Goal: Information Seeking & Learning: Learn about a topic

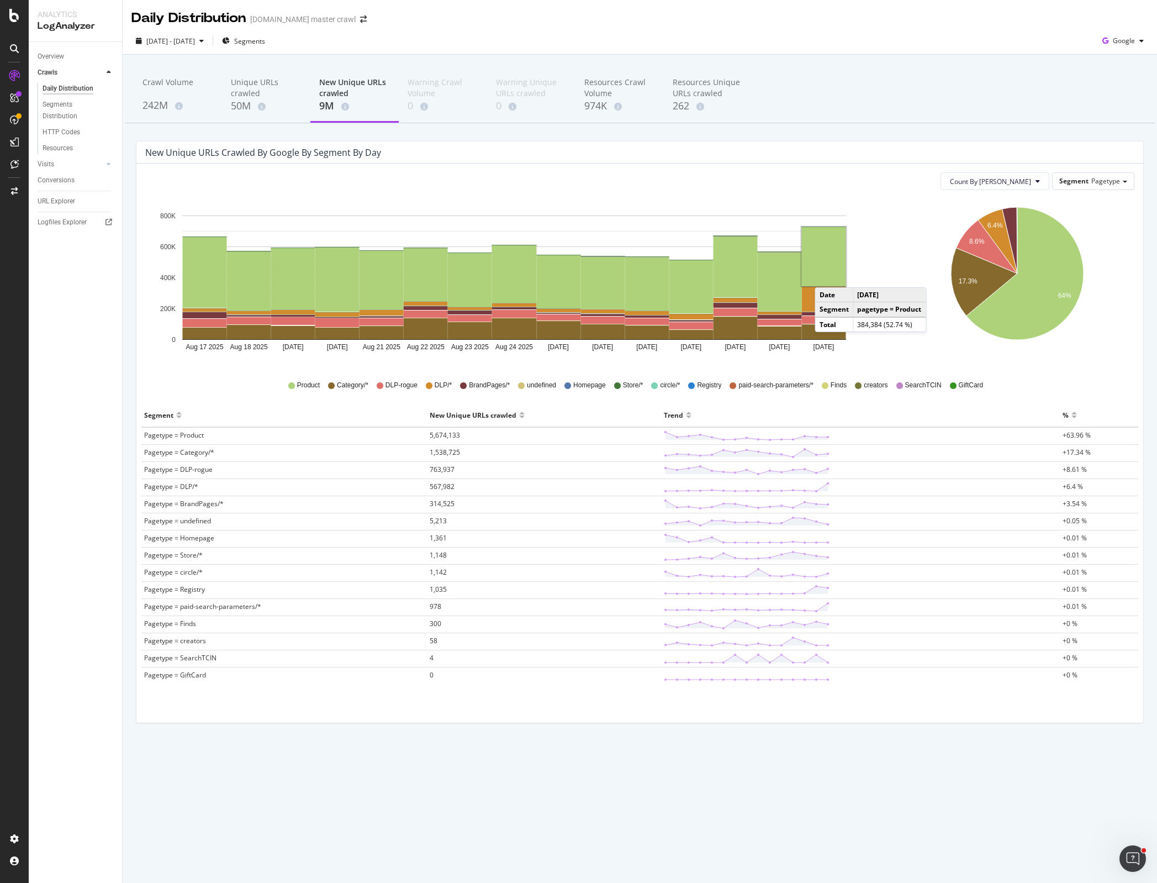
click at [826, 277] on rect "A chart." at bounding box center [824, 256] width 44 height 59
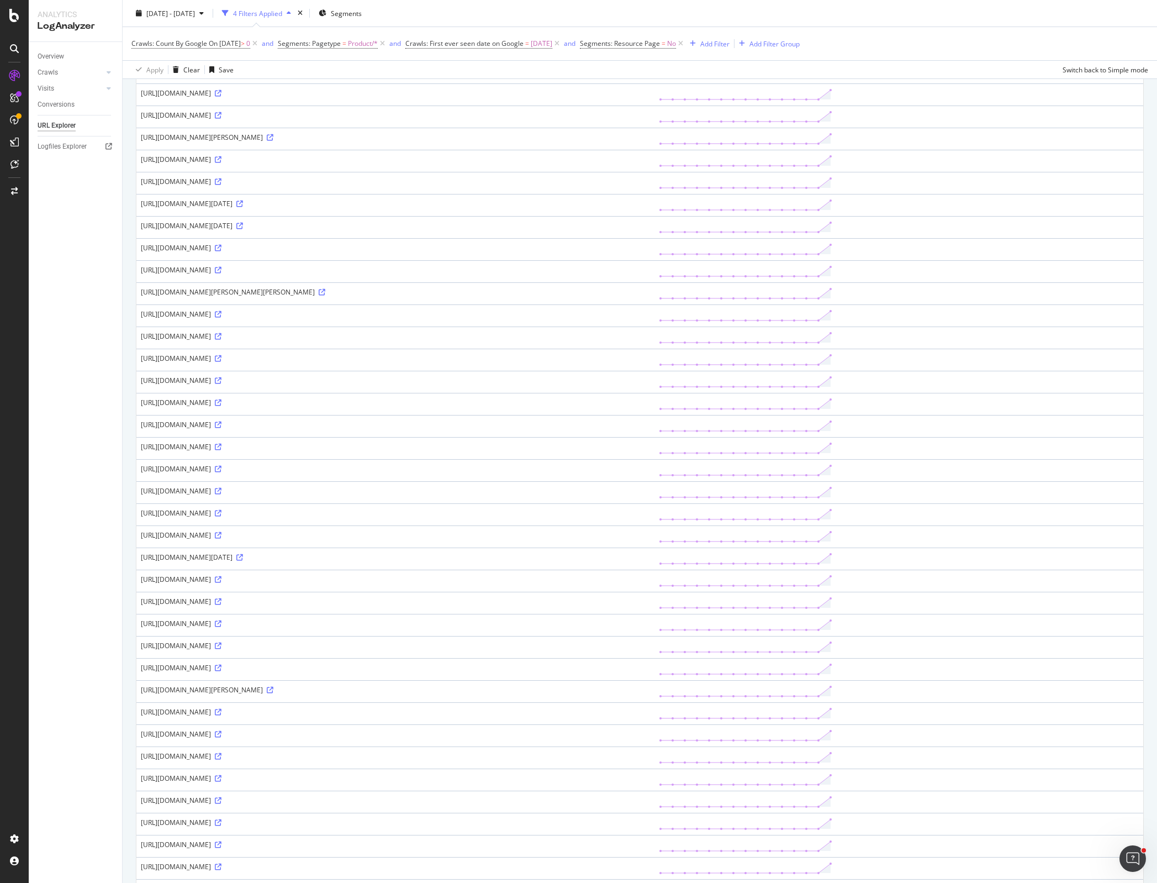
scroll to position [492, 0]
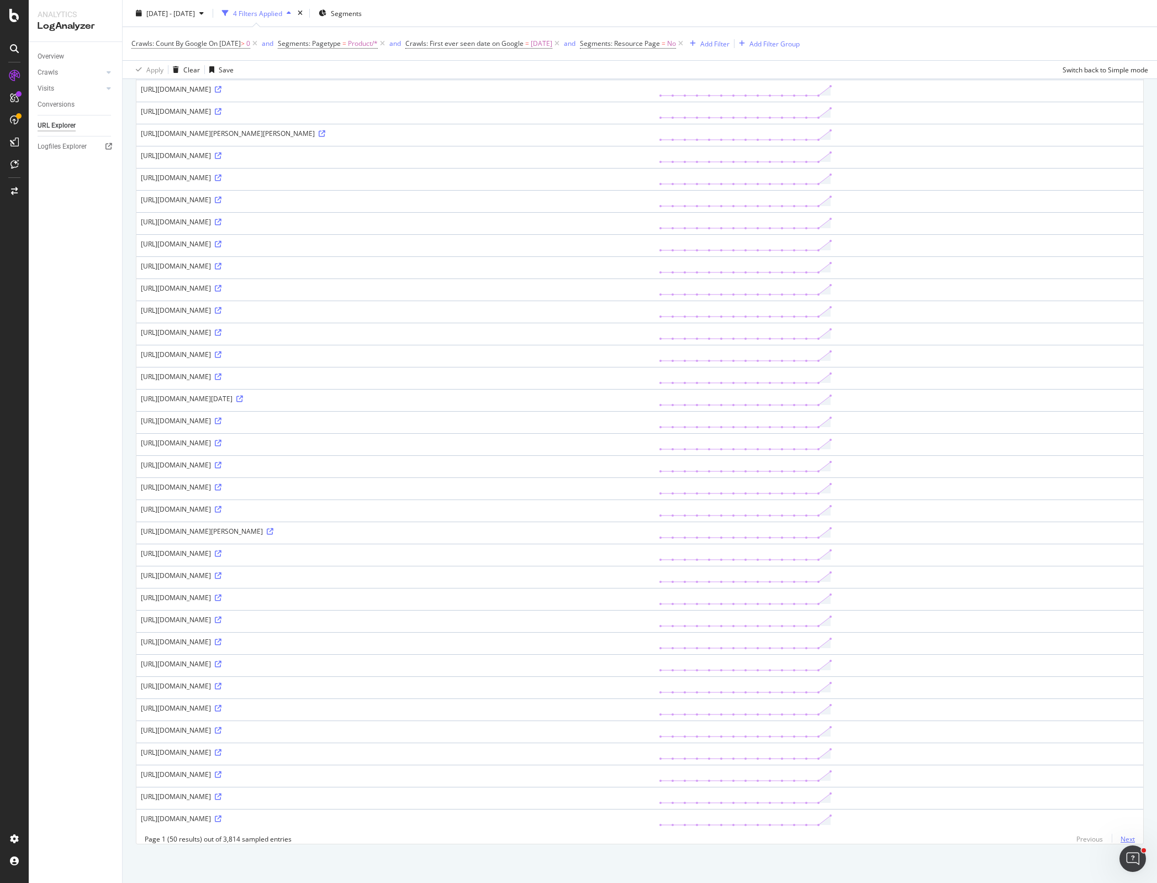
click at [1114, 841] on link "Next" at bounding box center [1123, 839] width 23 height 16
click at [221, 594] on icon at bounding box center [218, 597] width 7 height 7
click at [221, 727] on icon at bounding box center [218, 730] width 7 height 7
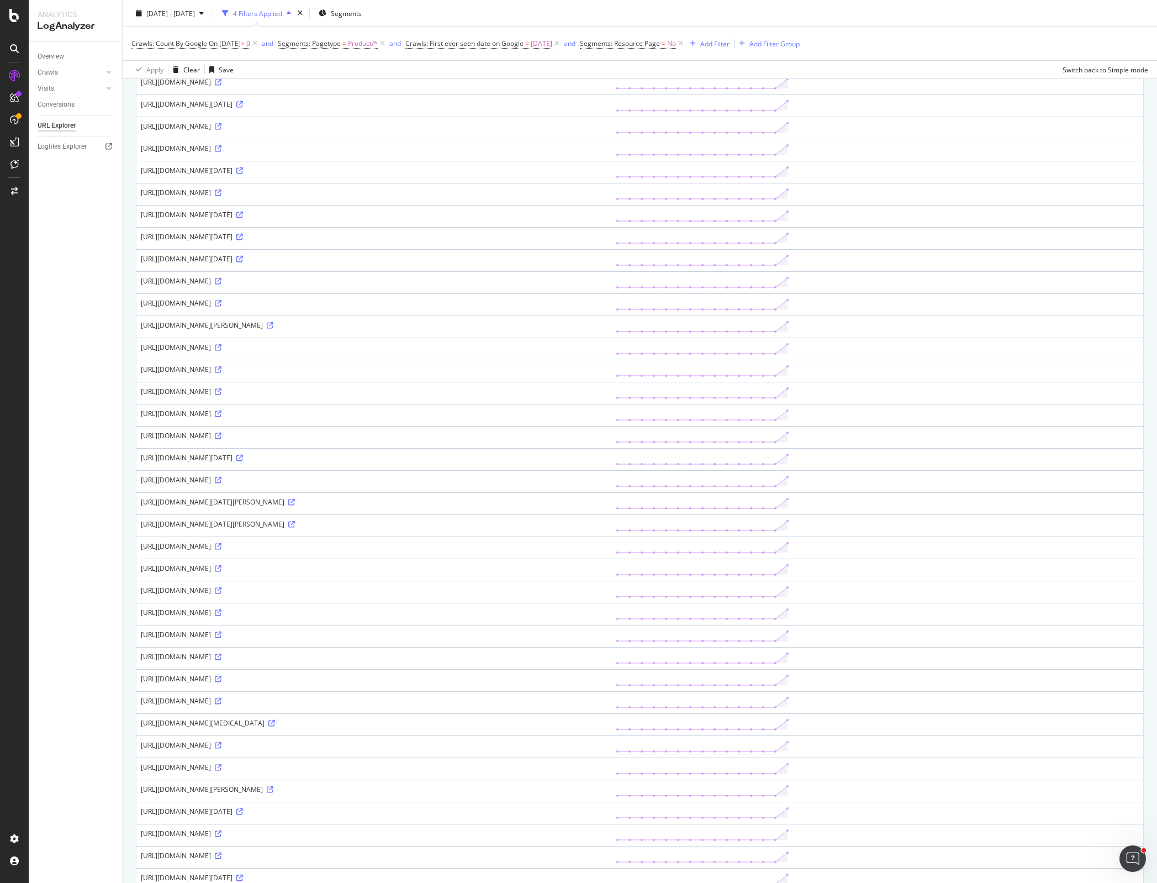
scroll to position [0, 0]
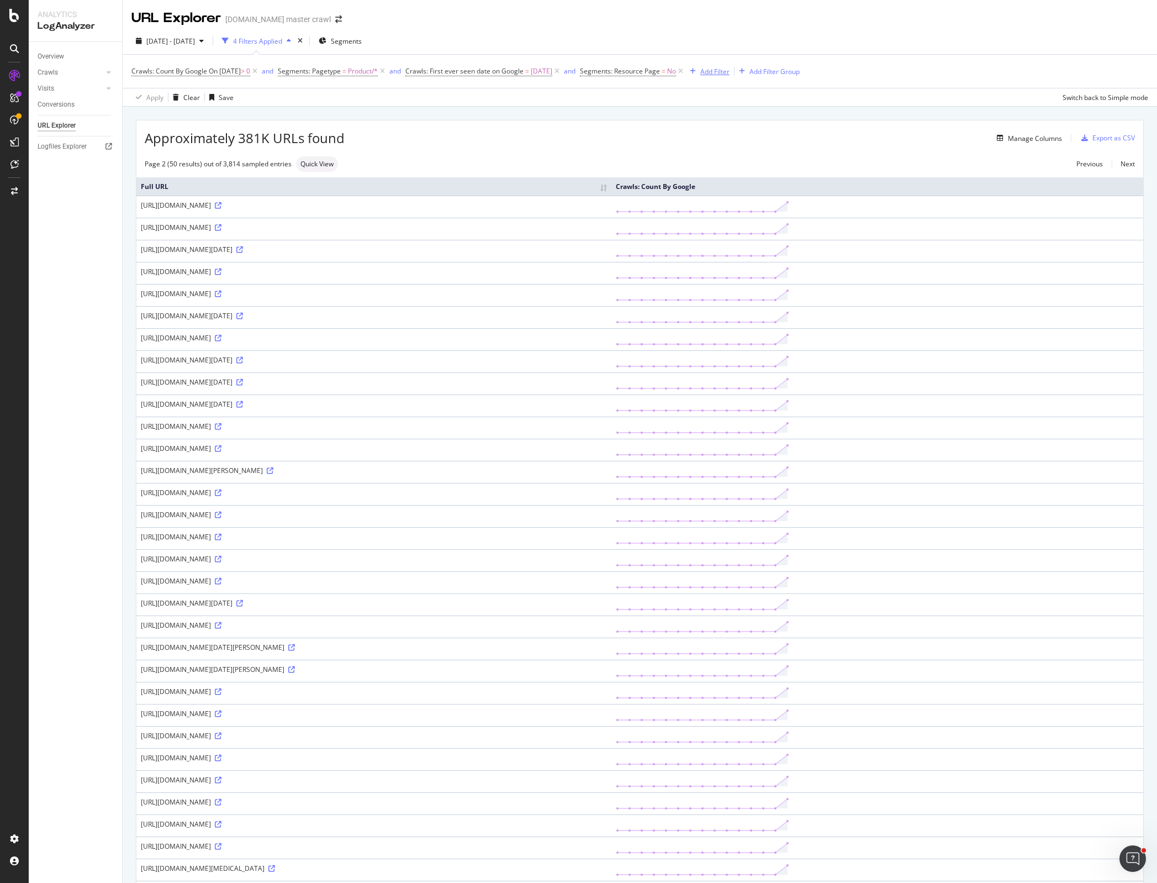
click at [730, 72] on div "Add Filter" at bounding box center [714, 71] width 29 height 9
click at [750, 202] on div "URLs (Logs)" at bounding box center [747, 197] width 36 height 9
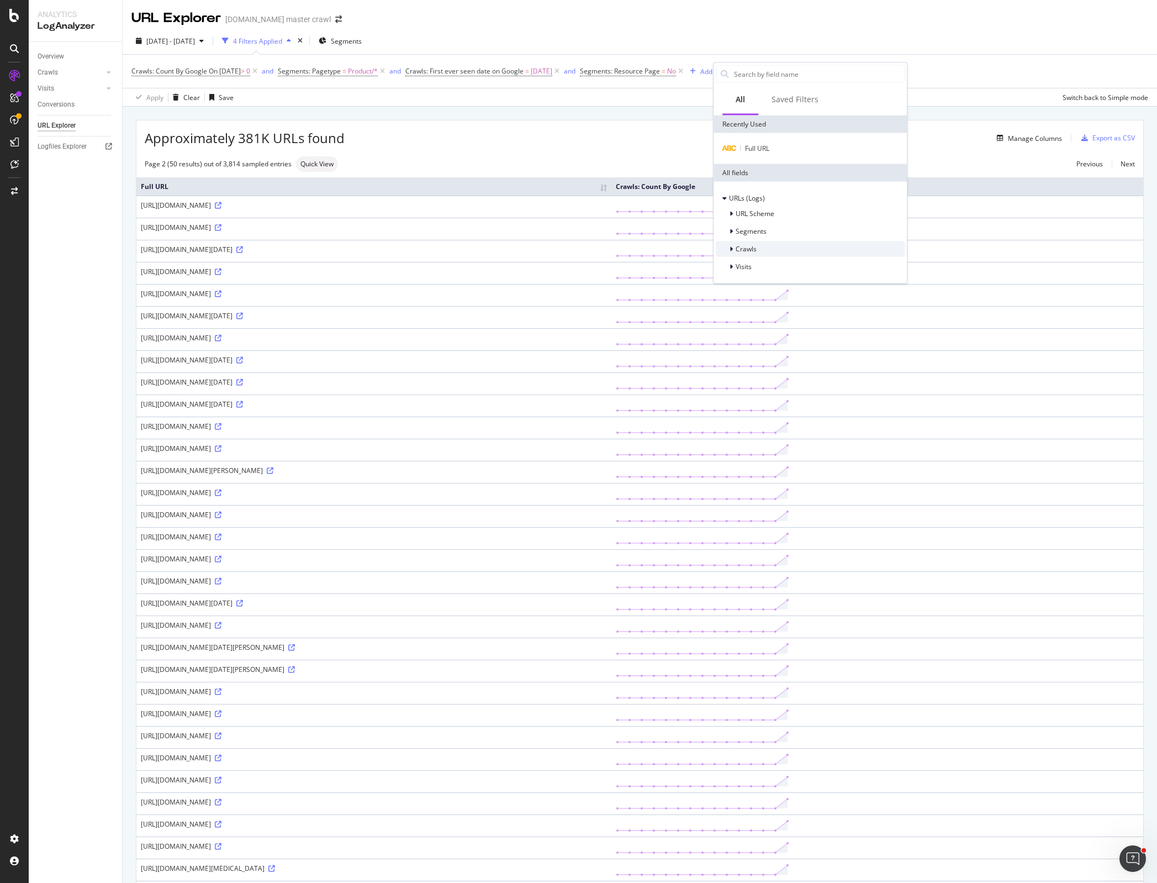
click at [754, 250] on span "Crawls" at bounding box center [746, 248] width 21 height 9
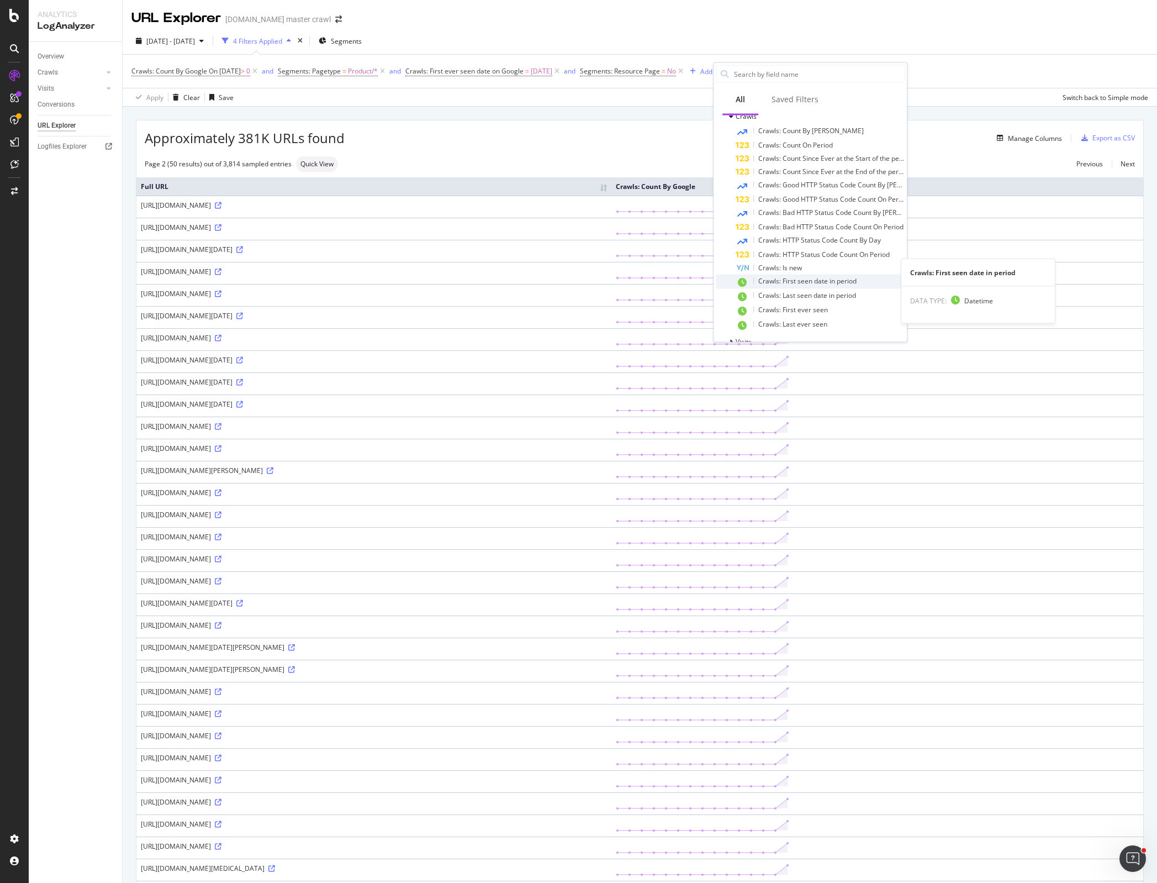
scroll to position [148, 0]
click at [667, 141] on div "Manage Columns" at bounding box center [703, 137] width 717 height 13
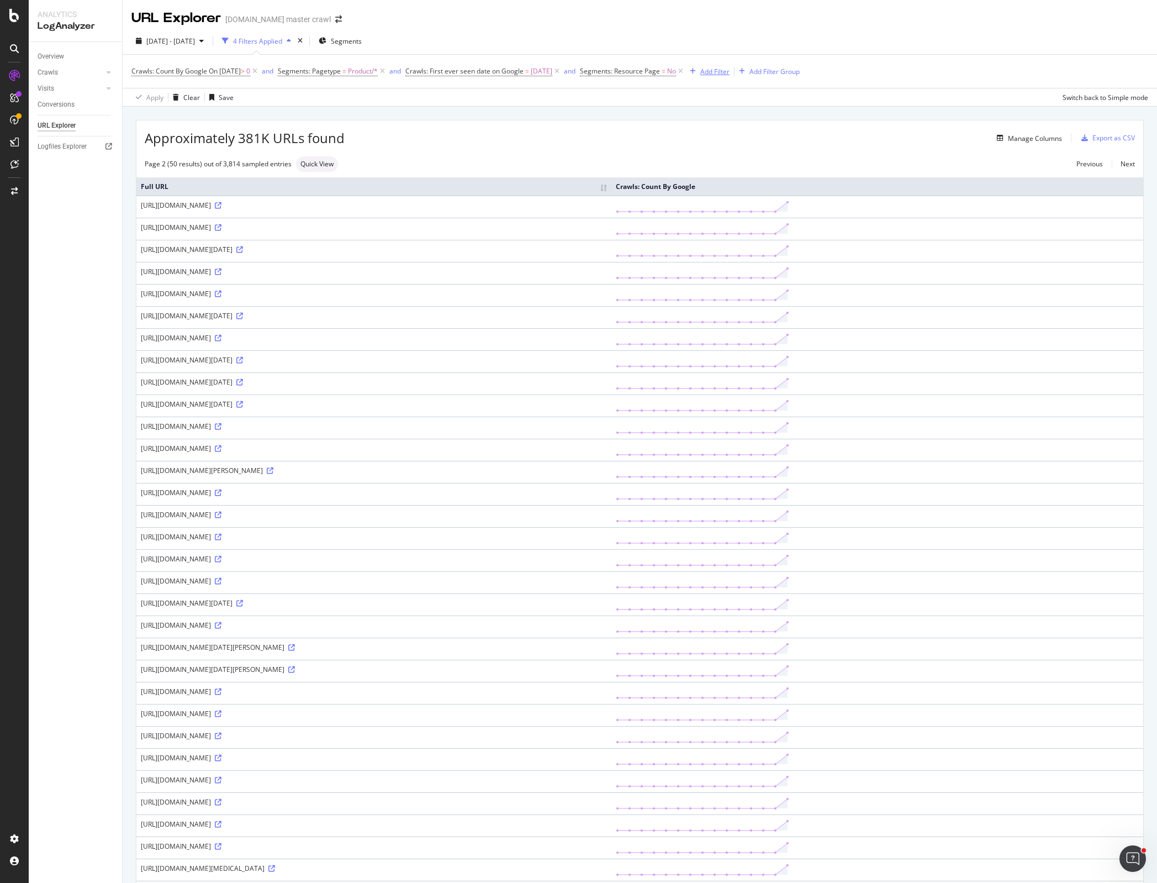
click at [730, 73] on div "Add Filter" at bounding box center [714, 71] width 29 height 9
click at [737, 203] on div "URLs (Logs)" at bounding box center [740, 198] width 49 height 11
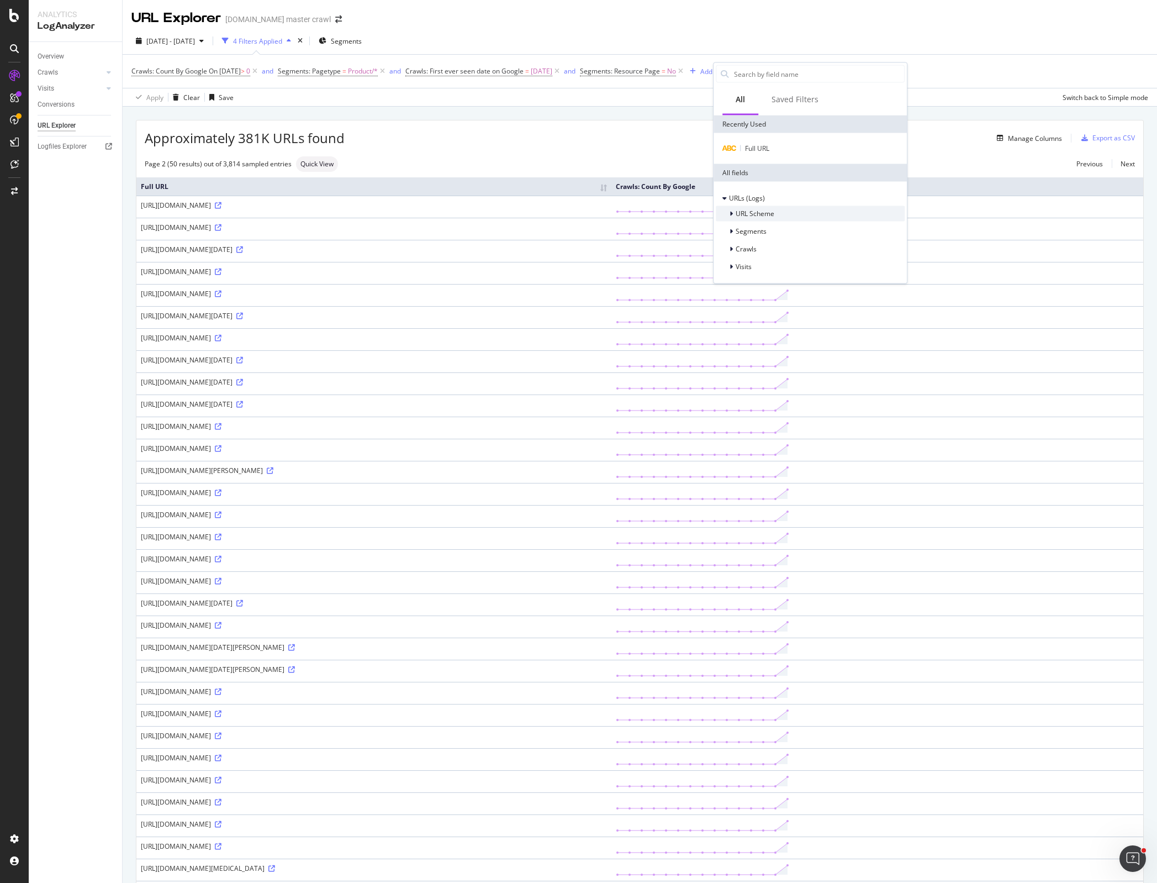
click at [748, 217] on span "URL Scheme" at bounding box center [755, 213] width 39 height 9
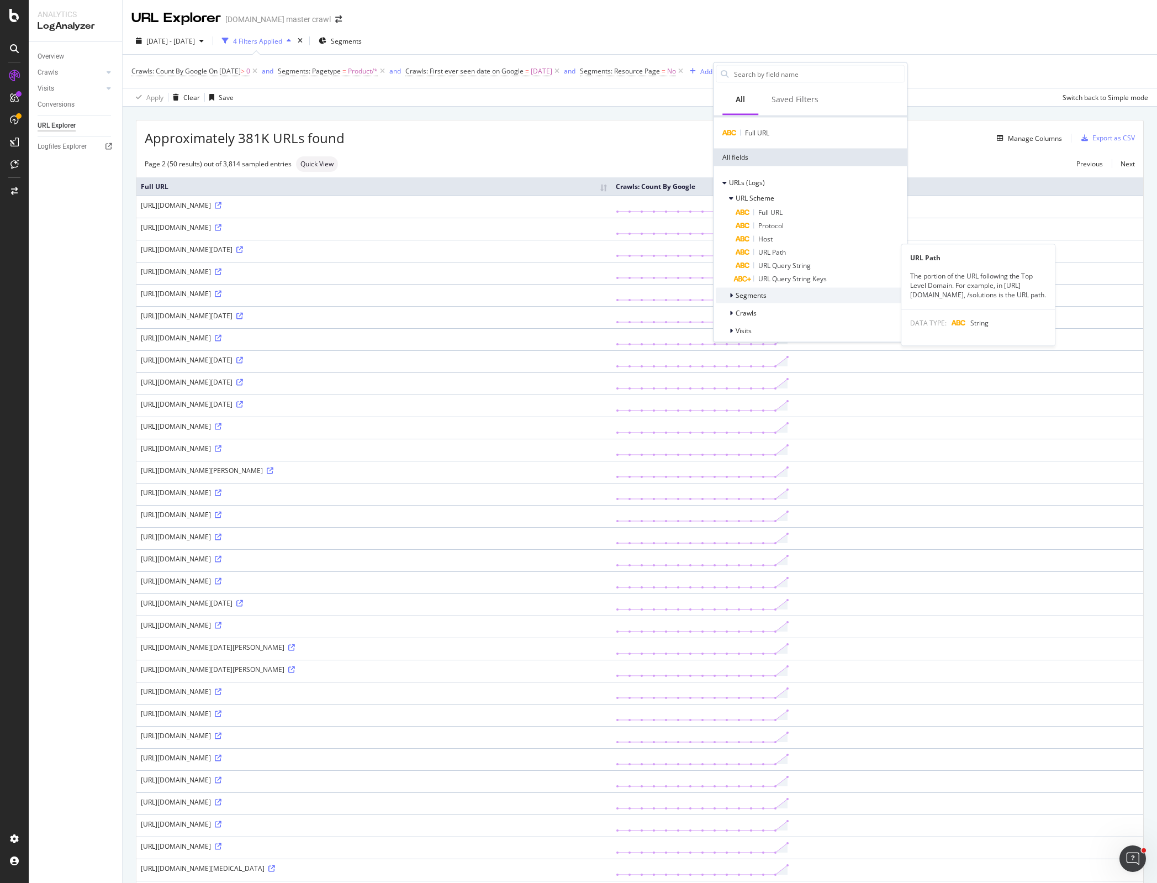
scroll to position [20, 0]
click at [752, 291] on span "Segments" at bounding box center [751, 290] width 31 height 9
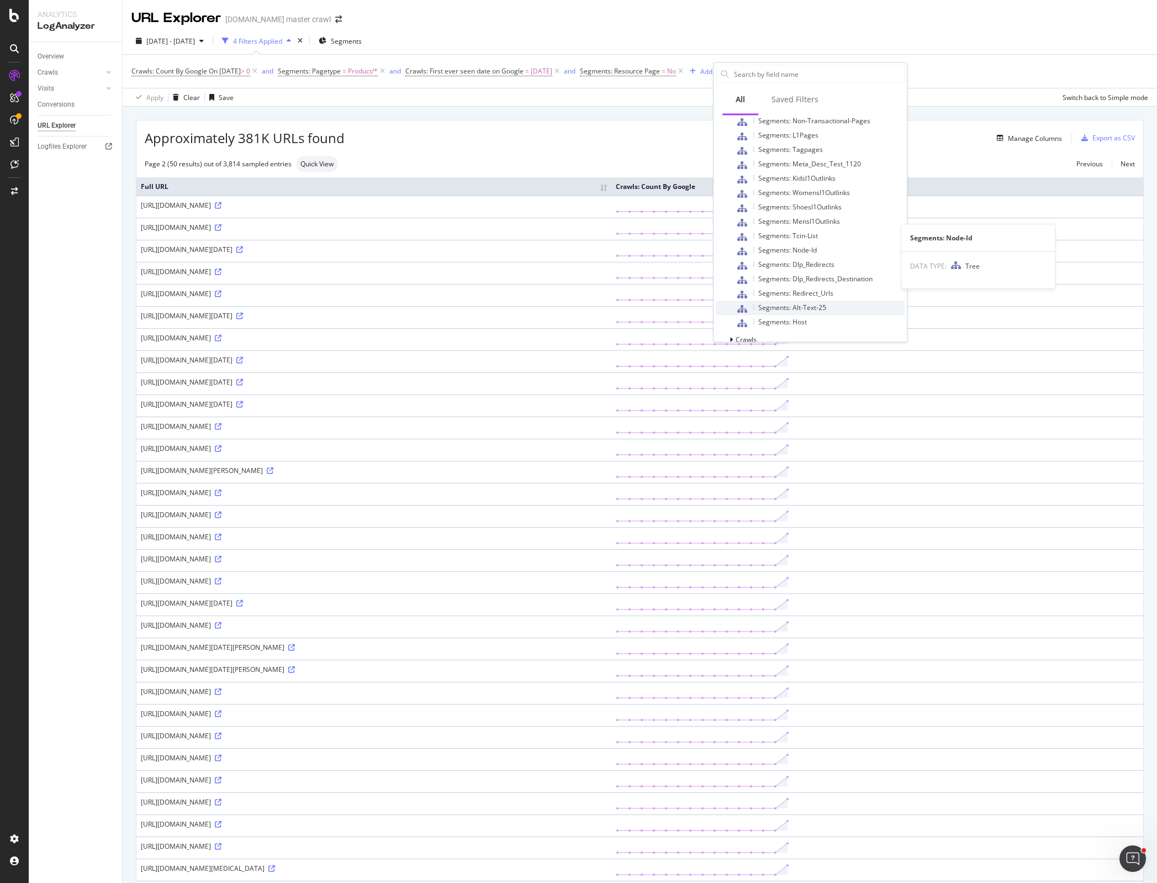
scroll to position [598, 0]
click at [750, 314] on div "Crawls" at bounding box center [810, 309] width 189 height 15
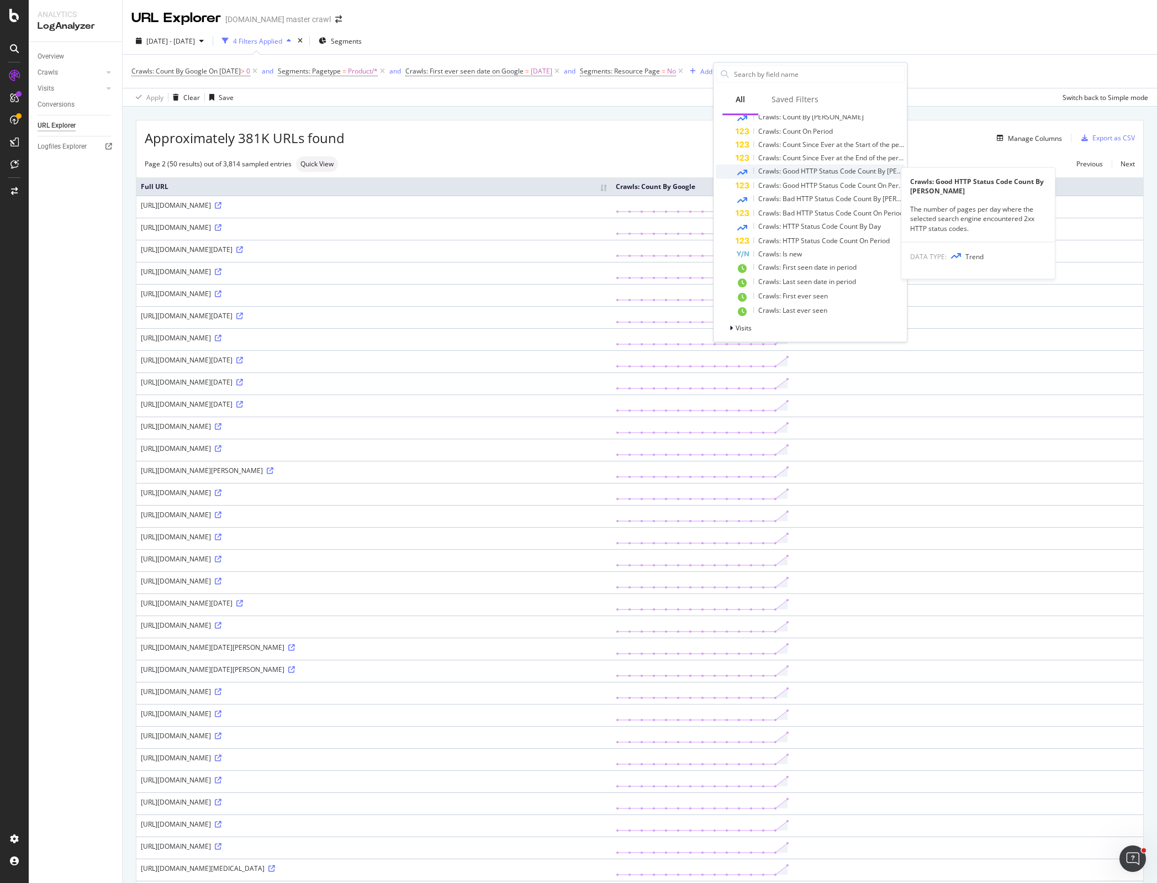
scroll to position [805, 0]
click at [755, 325] on div "Visits" at bounding box center [810, 327] width 189 height 15
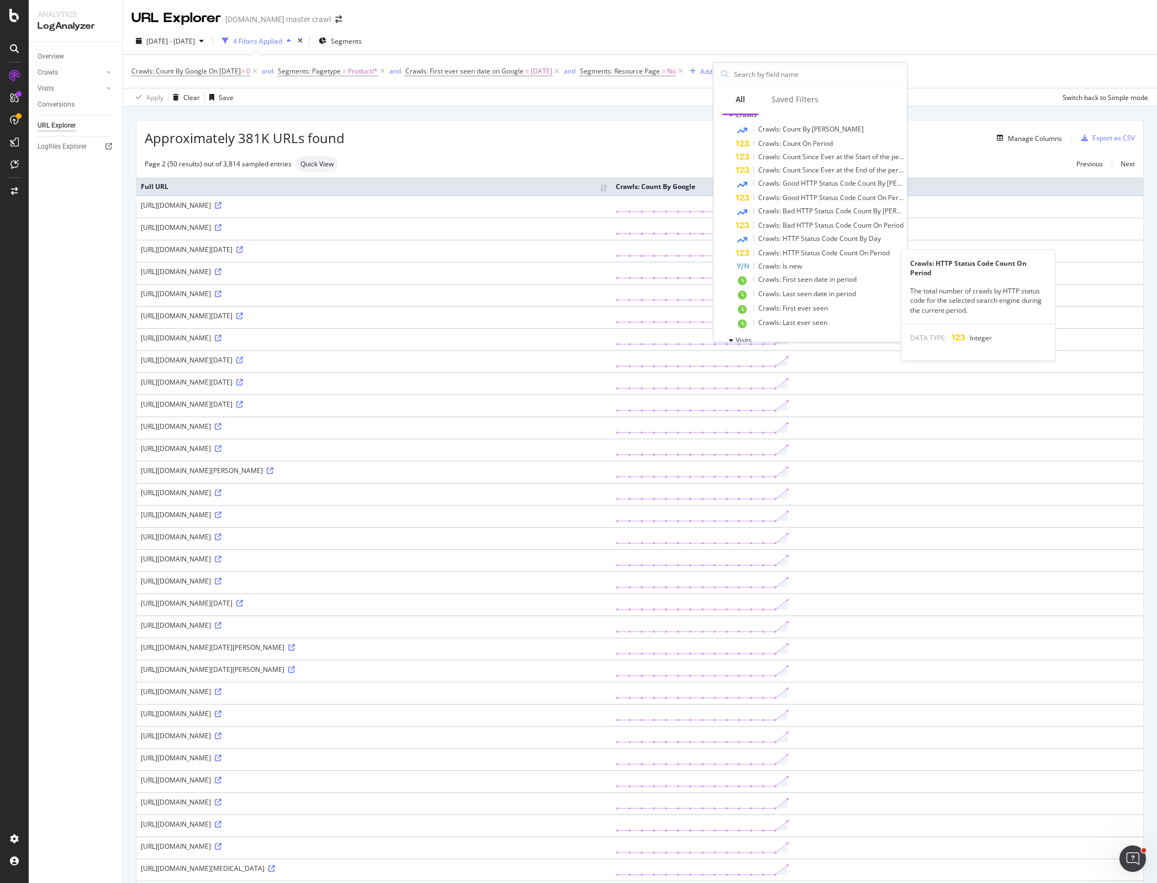
scroll to position [788, 0]
click at [841, 42] on div "[DATE] - [DATE] 4 Filters Applied Segments" at bounding box center [640, 43] width 1035 height 22
